Goal: Task Accomplishment & Management: Manage account settings

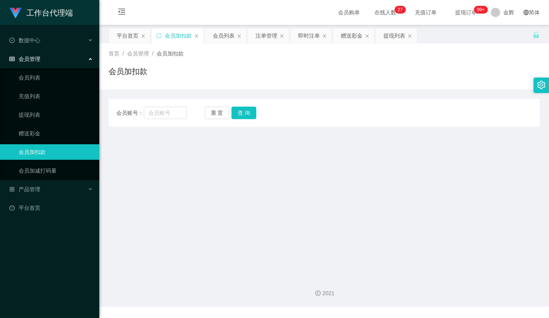
click at [221, 111] on button "重 置" at bounding box center [217, 113] width 25 height 12
click at [185, 112] on input "text" at bounding box center [165, 113] width 43 height 12
paste input "Nicole25"
type input "Nicole25"
click at [246, 110] on button "查 询" at bounding box center [243, 113] width 25 height 12
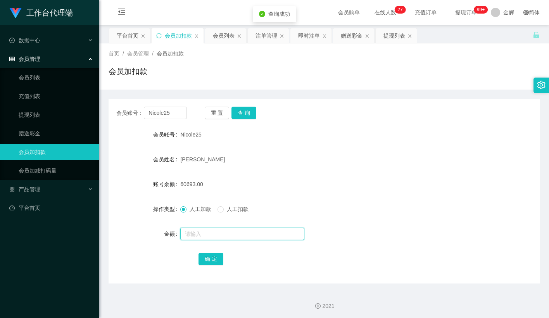
click at [210, 230] on input "text" at bounding box center [242, 233] width 124 height 12
click at [33, 70] on link "会员列表" at bounding box center [56, 77] width 74 height 15
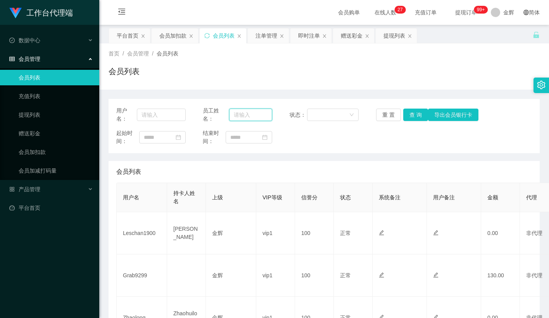
click at [258, 113] on input "text" at bounding box center [250, 114] width 43 height 12
paste input "Nicole25"
type input "Nicole25"
click at [418, 110] on button "查 询" at bounding box center [415, 114] width 25 height 12
click at [172, 117] on input "text" at bounding box center [161, 114] width 49 height 12
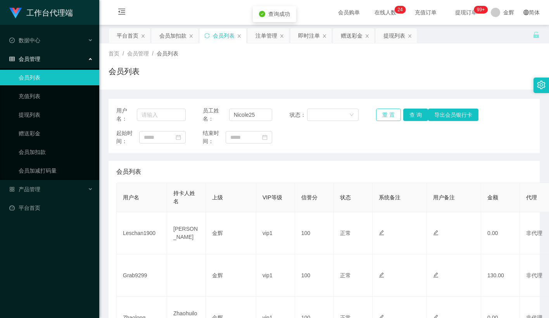
drag, startPoint x: 396, startPoint y: 114, endPoint x: 362, endPoint y: 120, distance: 34.2
click at [396, 114] on button "重 置" at bounding box center [388, 114] width 25 height 12
click at [158, 111] on input "text" at bounding box center [161, 114] width 49 height 12
click at [250, 114] on input "Nicole25" at bounding box center [250, 114] width 43 height 12
click at [164, 116] on input "text" at bounding box center [161, 114] width 49 height 12
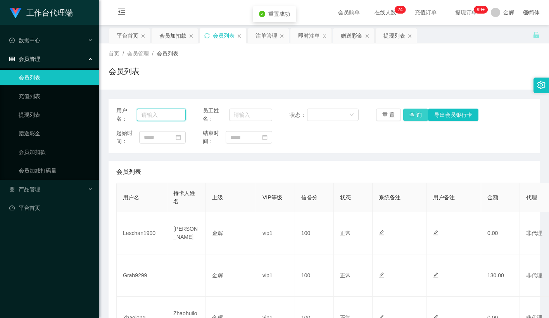
paste input "Nicole25"
type input "Nicole25"
click at [409, 110] on button "查 询" at bounding box center [415, 114] width 25 height 12
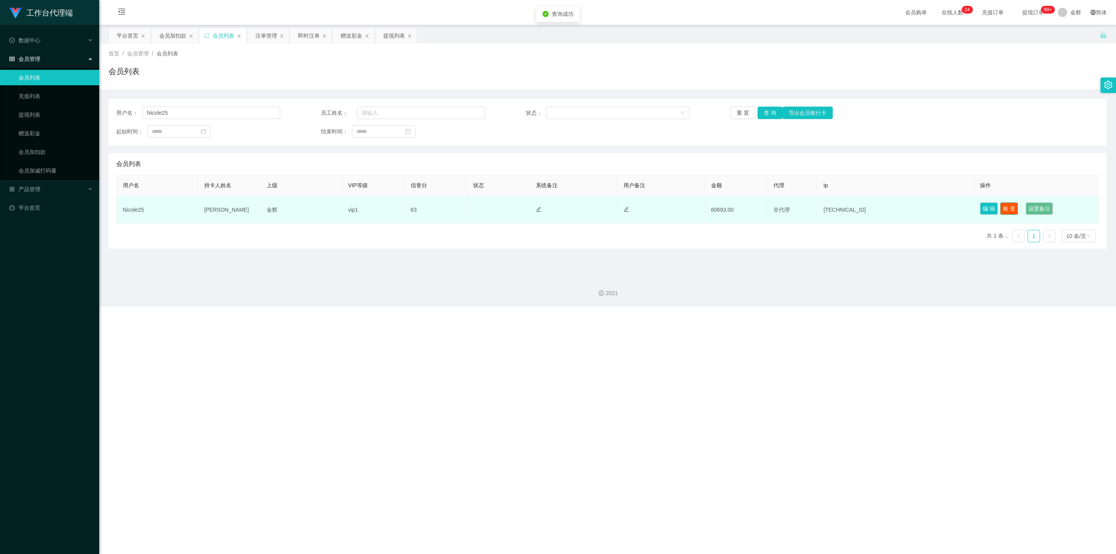
click at [548, 210] on button "账 变" at bounding box center [1009, 208] width 18 height 12
click at [548, 205] on button "编 辑" at bounding box center [989, 208] width 18 height 12
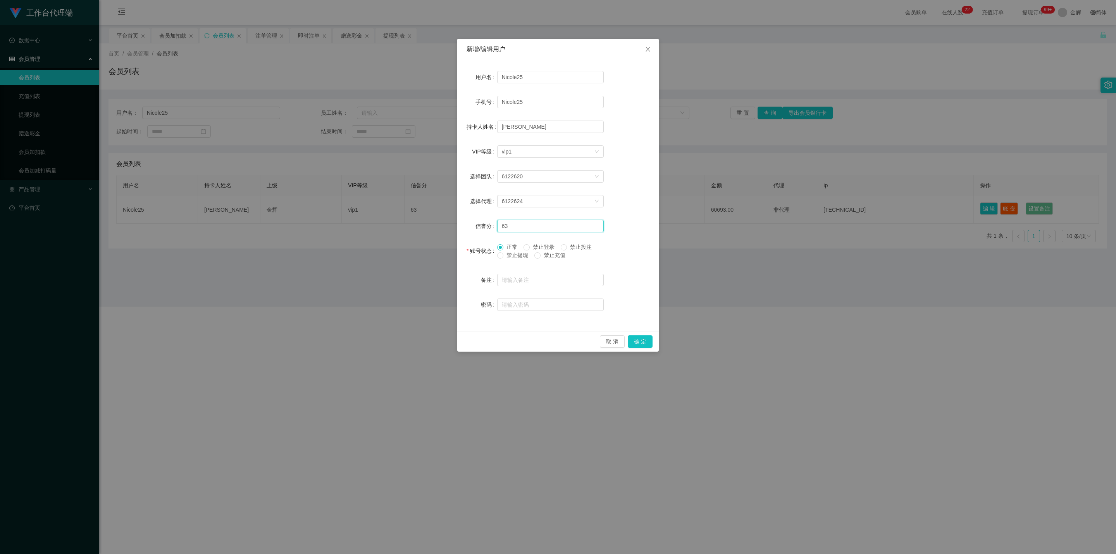
click at [528, 228] on input "63" at bounding box center [550, 226] width 107 height 12
type input "64"
click at [548, 317] on button "确 定" at bounding box center [640, 341] width 25 height 12
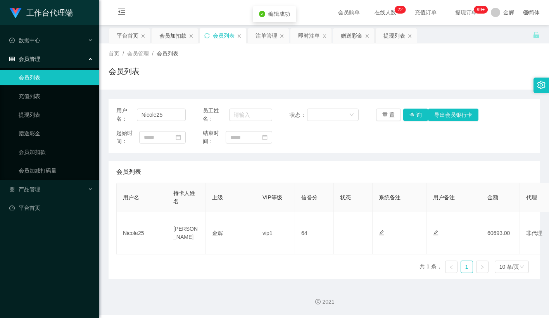
click at [424, 59] on div "首页 / 会员管理 / 会员列表 / 会员列表" at bounding box center [323, 67] width 431 height 34
